Goal: Information Seeking & Learning: Learn about a topic

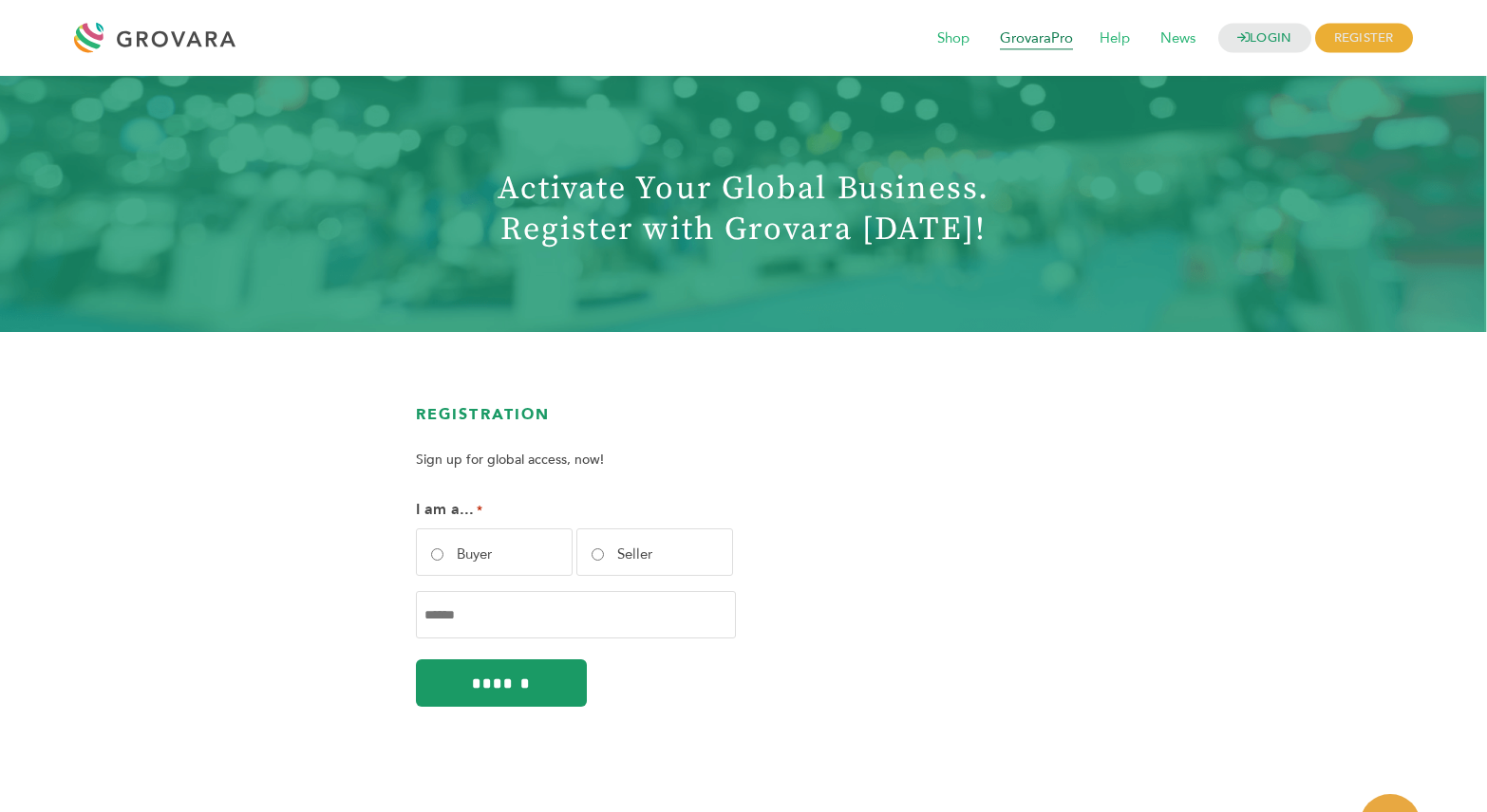
click at [1041, 42] on span "GrovaraPro" at bounding box center [1036, 39] width 100 height 36
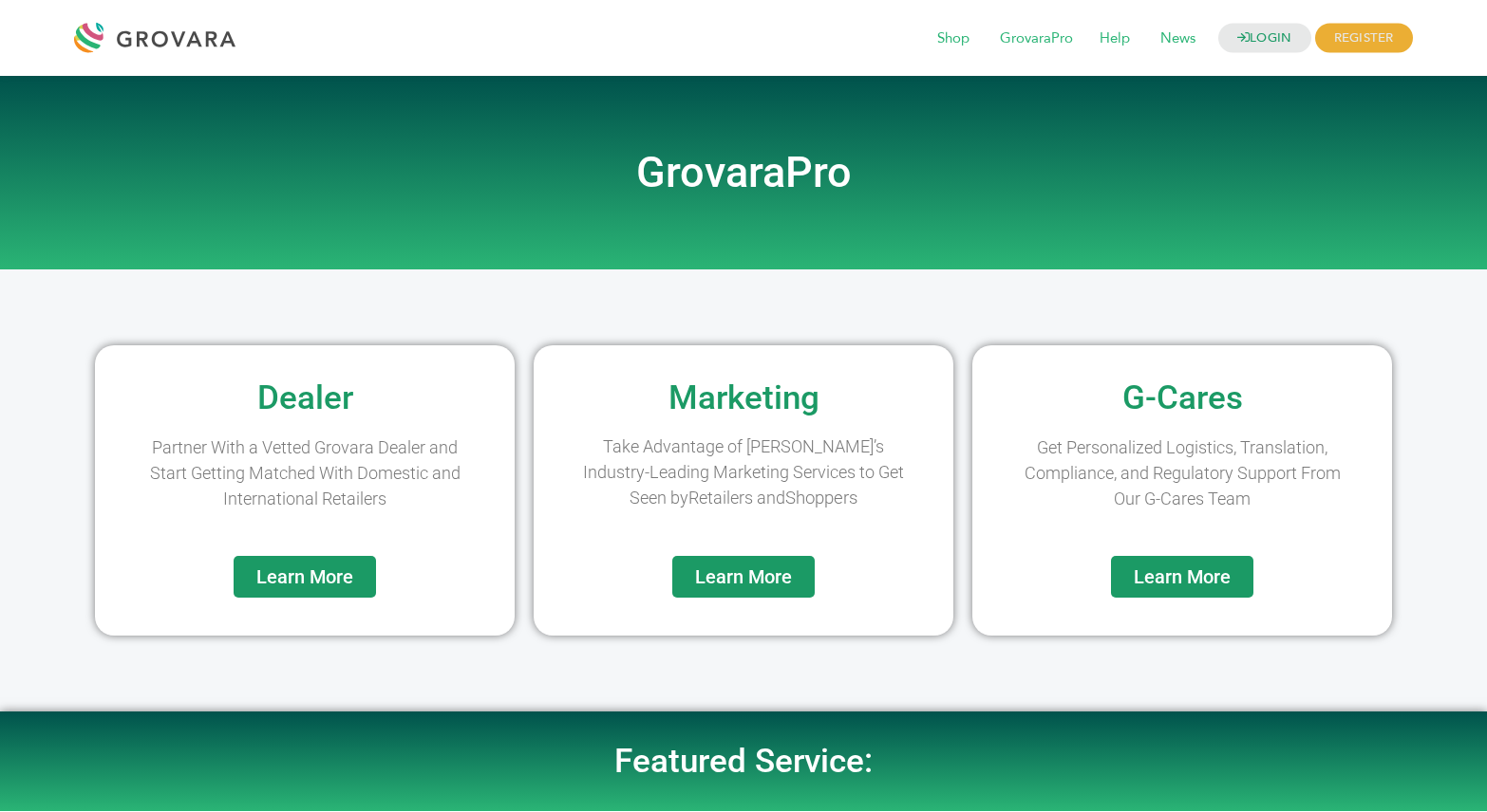
click at [360, 582] on link "Learn More" at bounding box center [305, 577] width 143 height 42
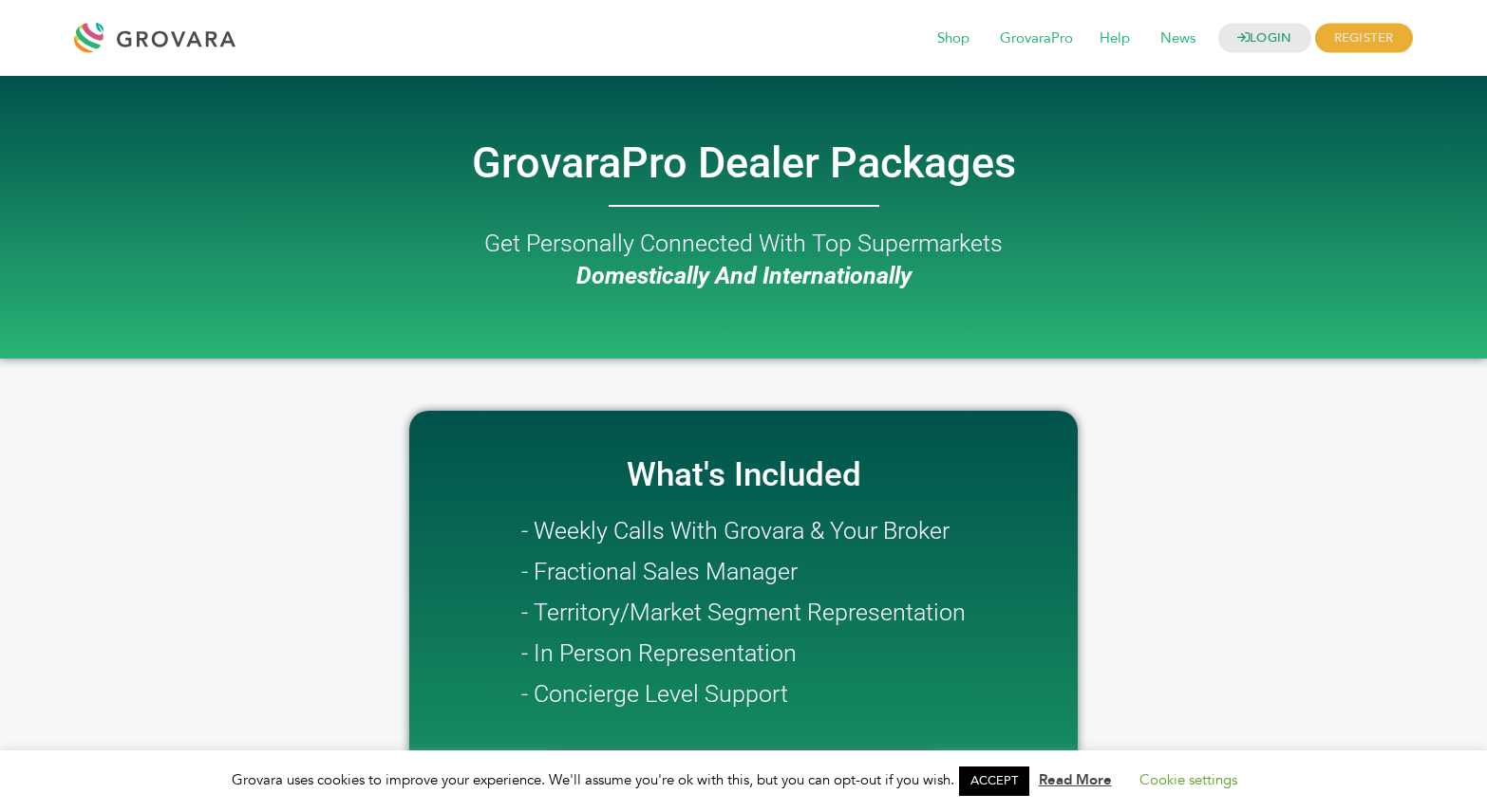
click at [220, 42] on div at bounding box center [160, 38] width 171 height 46
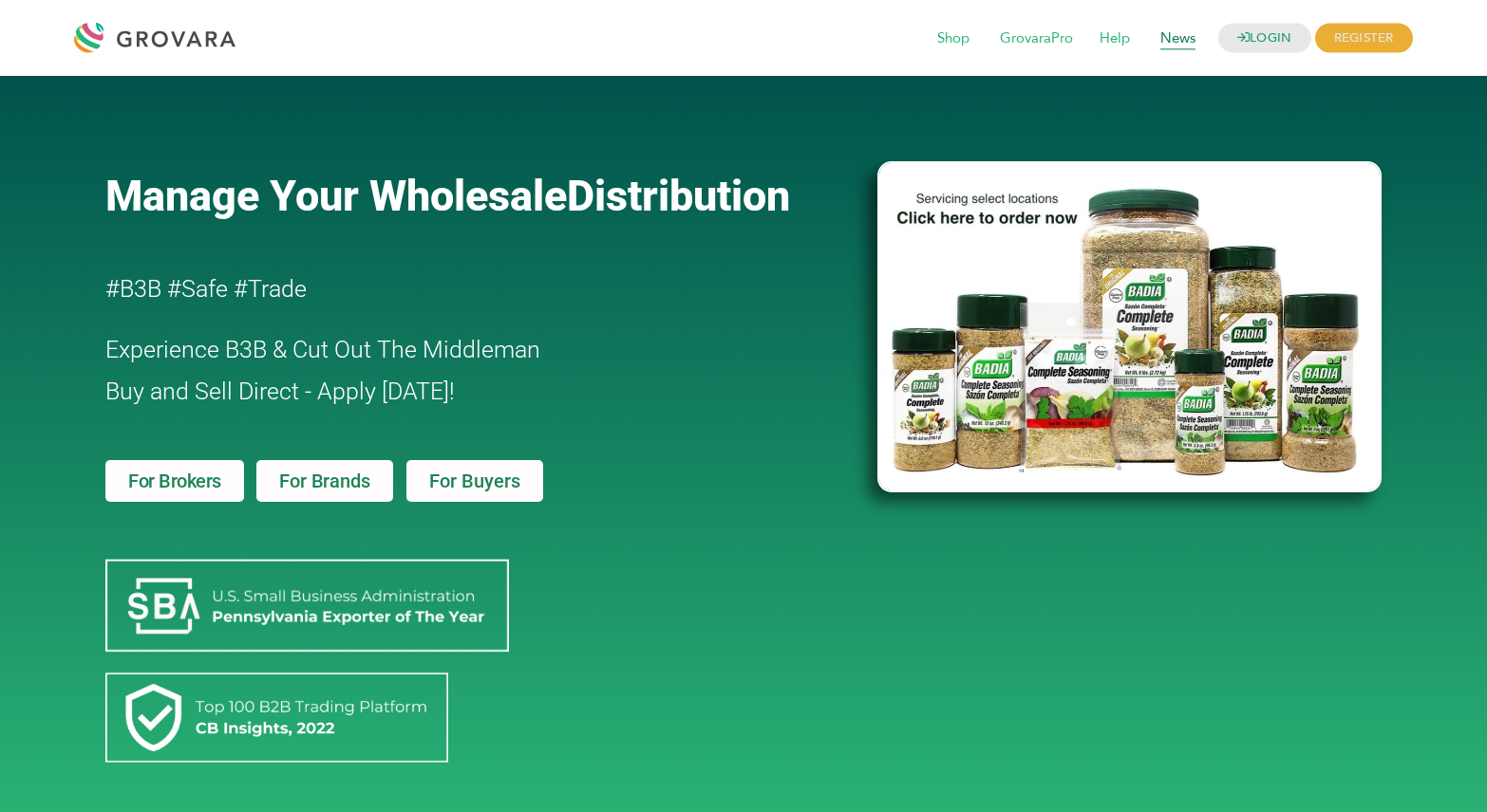
click at [1180, 37] on span "News" at bounding box center [1178, 39] width 62 height 36
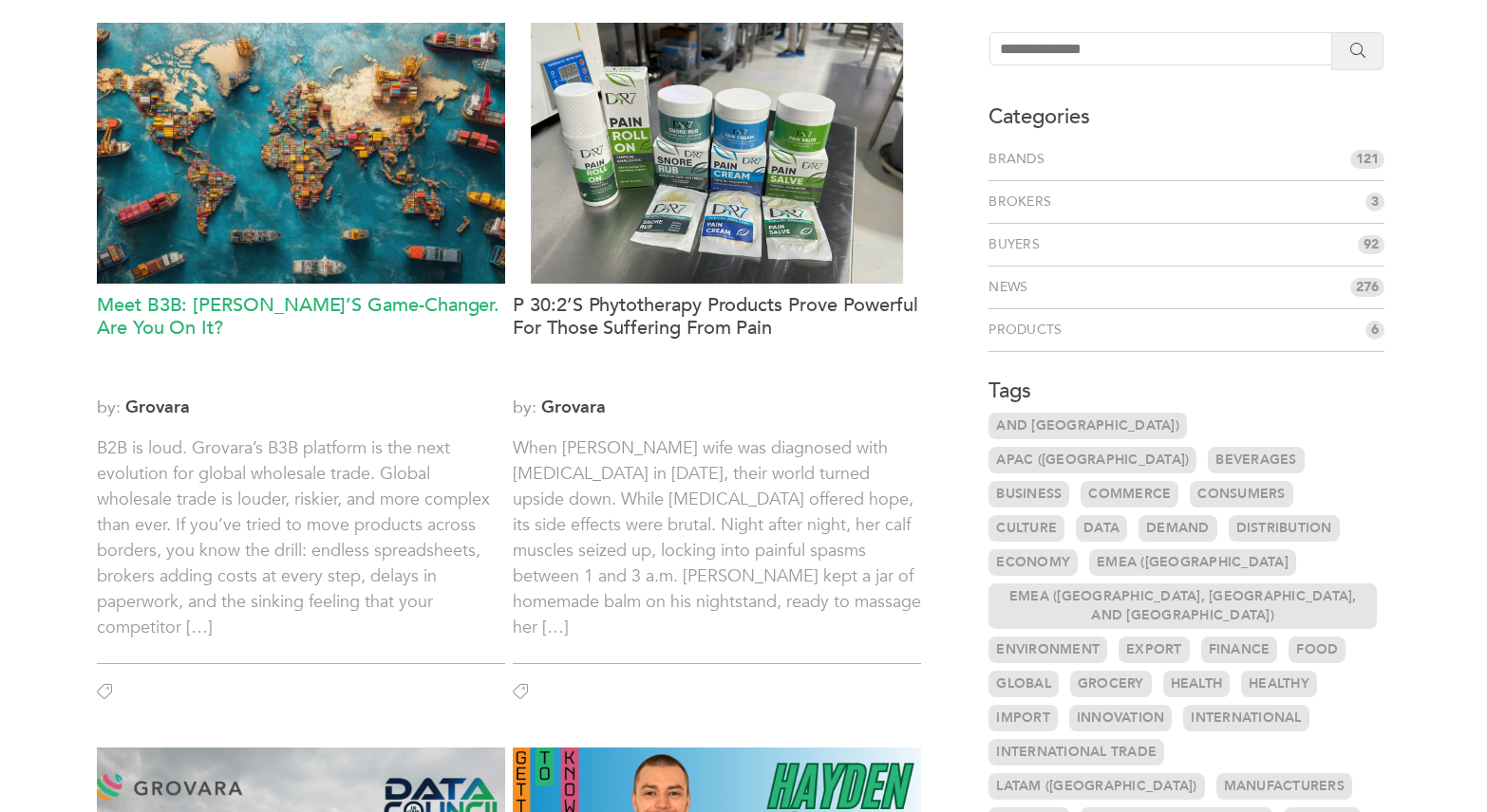
scroll to position [102, 0]
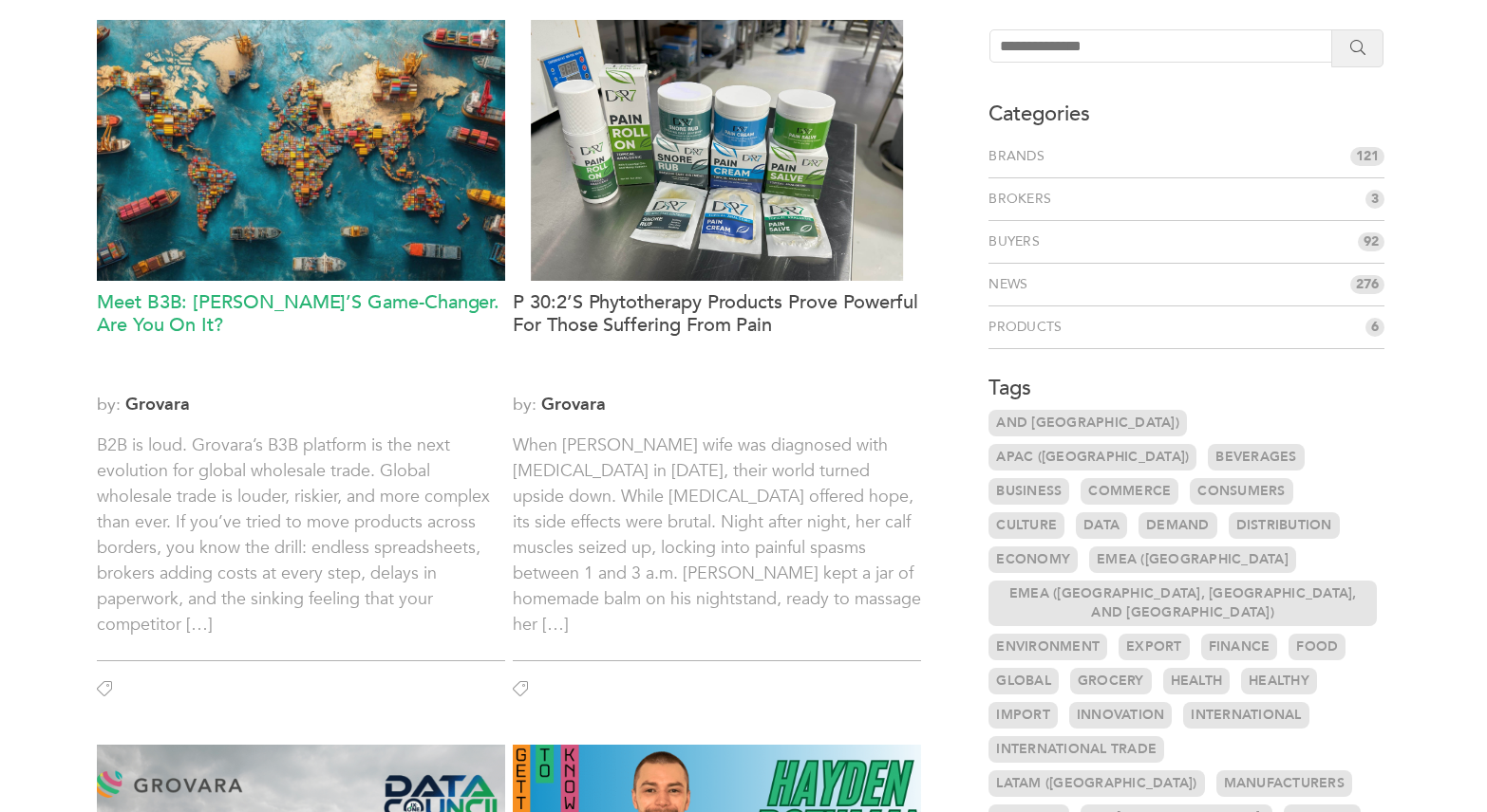
click at [349, 305] on h3 "Meet B3B: [PERSON_NAME]’s Game-Changer. Are You On It?" at bounding box center [301, 337] width 408 height 91
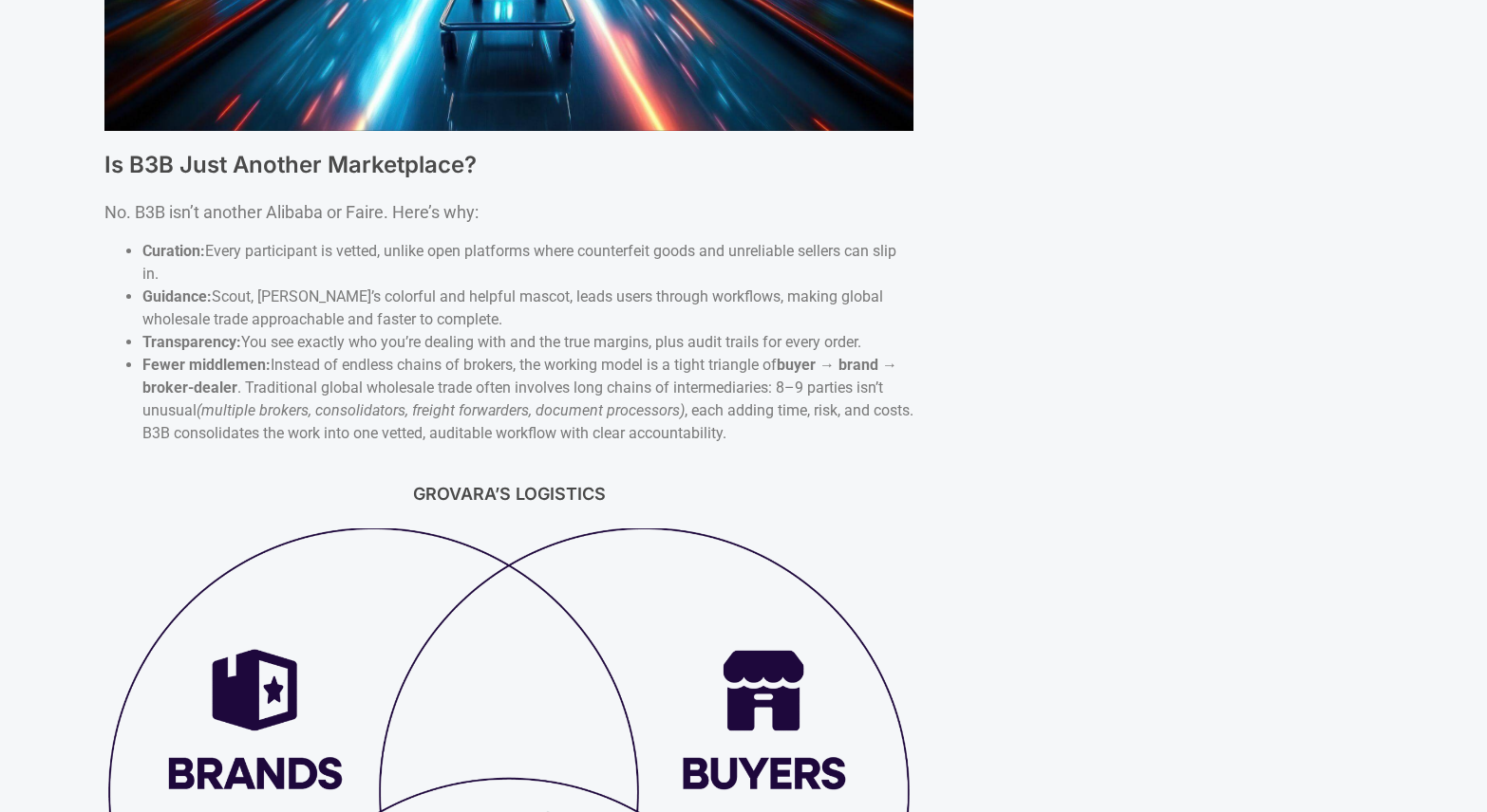
scroll to position [3597, 0]
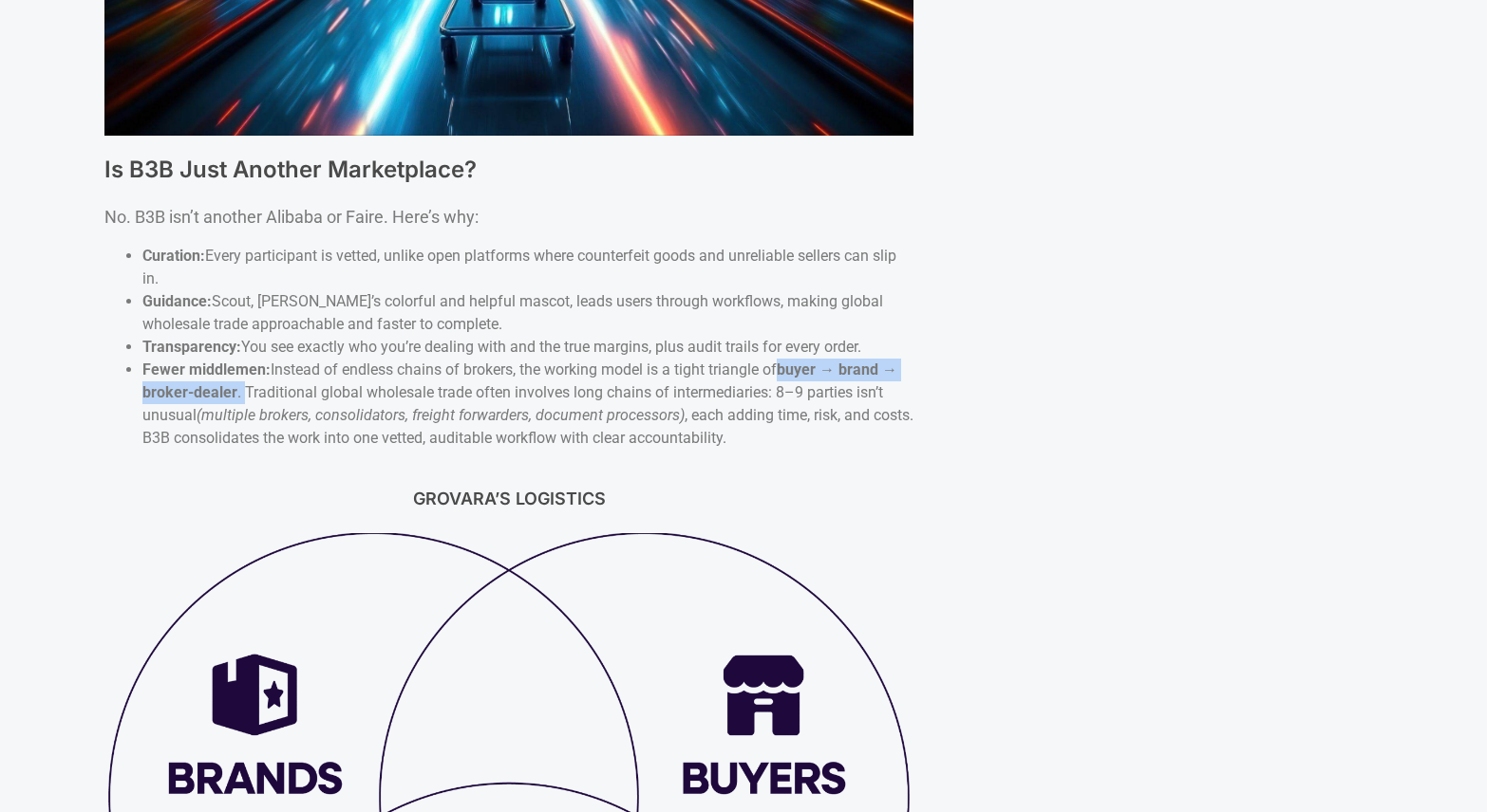
drag, startPoint x: 785, startPoint y: 358, endPoint x: 243, endPoint y: 383, distance: 542.6
click at [243, 383] on li "Fewer middlemen: Instead of endless chains of brokers, the working model is a t…" at bounding box center [528, 404] width 772 height 91
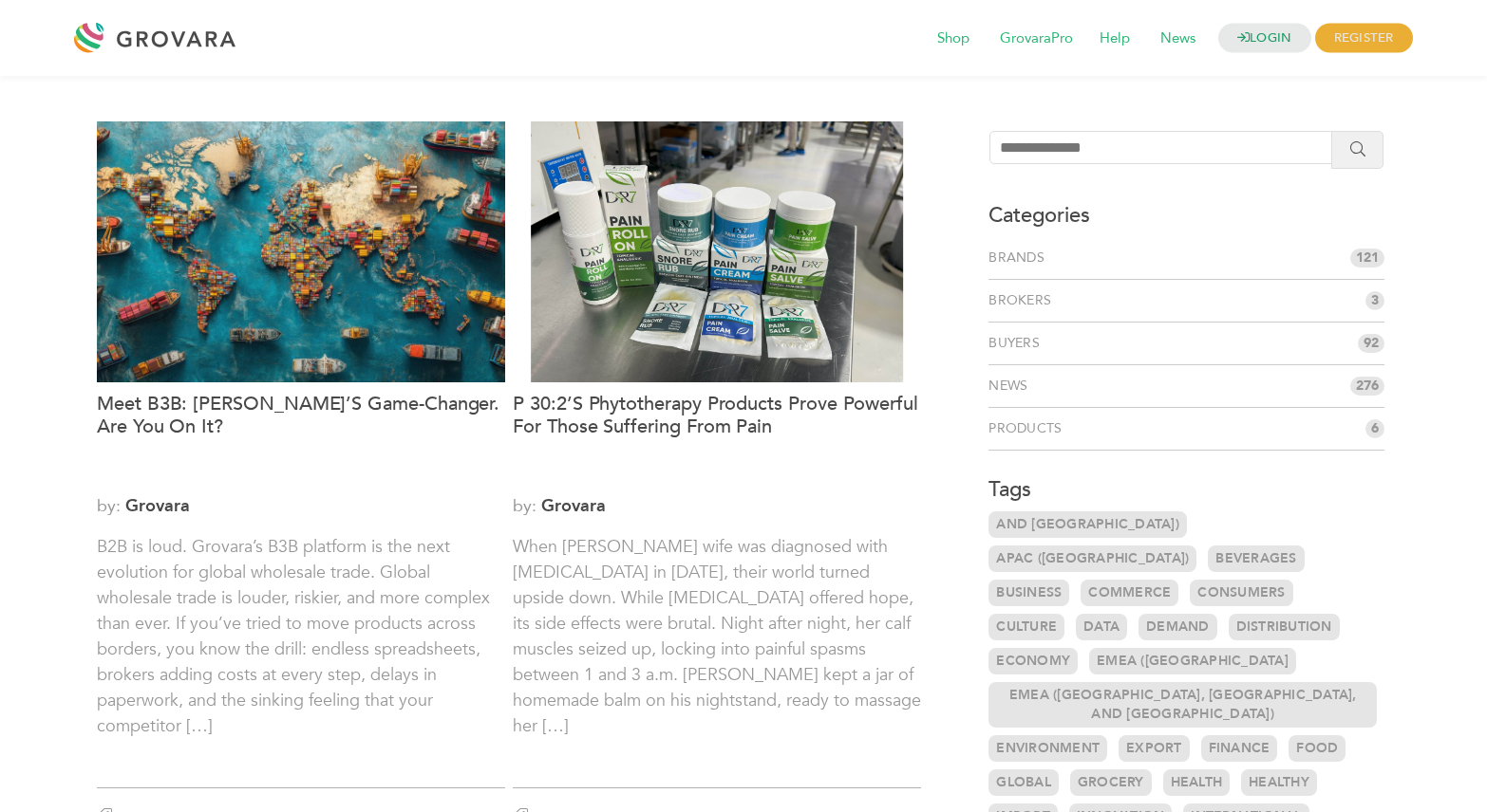
scroll to position [102, 0]
